Goal: Information Seeking & Learning: Learn about a topic

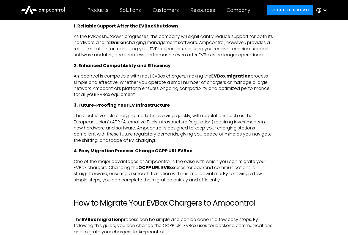
scroll to position [331, 0]
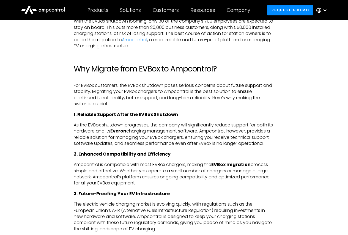
click at [323, 11] on div at bounding box center [325, 10] width 4 height 4
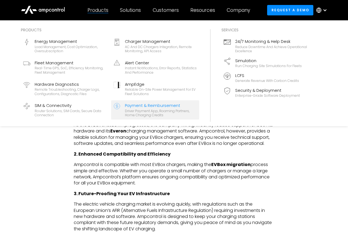
click at [145, 107] on div "Payment & Reimbursement" at bounding box center [161, 106] width 72 height 6
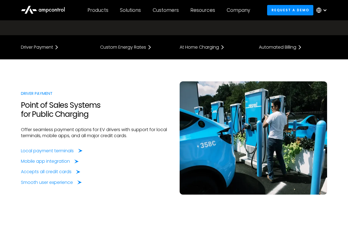
scroll to position [110, 0]
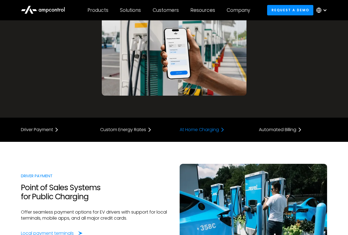
click at [209, 131] on div "At Home Charging" at bounding box center [199, 130] width 39 height 4
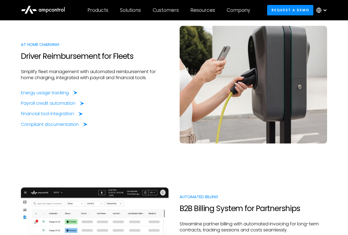
scroll to position [556, 0]
